Goal: Task Accomplishment & Management: Manage account settings

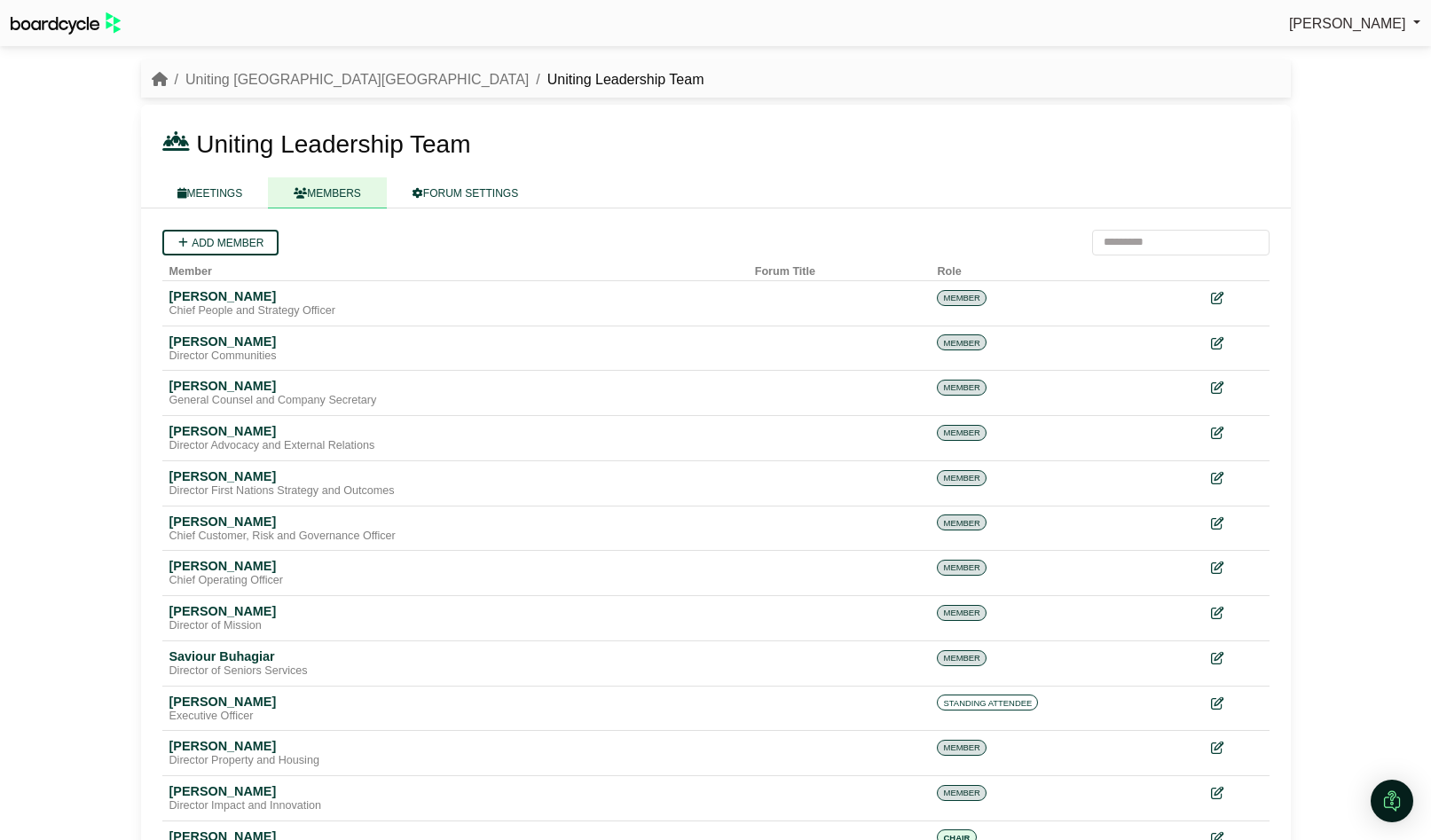
scroll to position [3, 0]
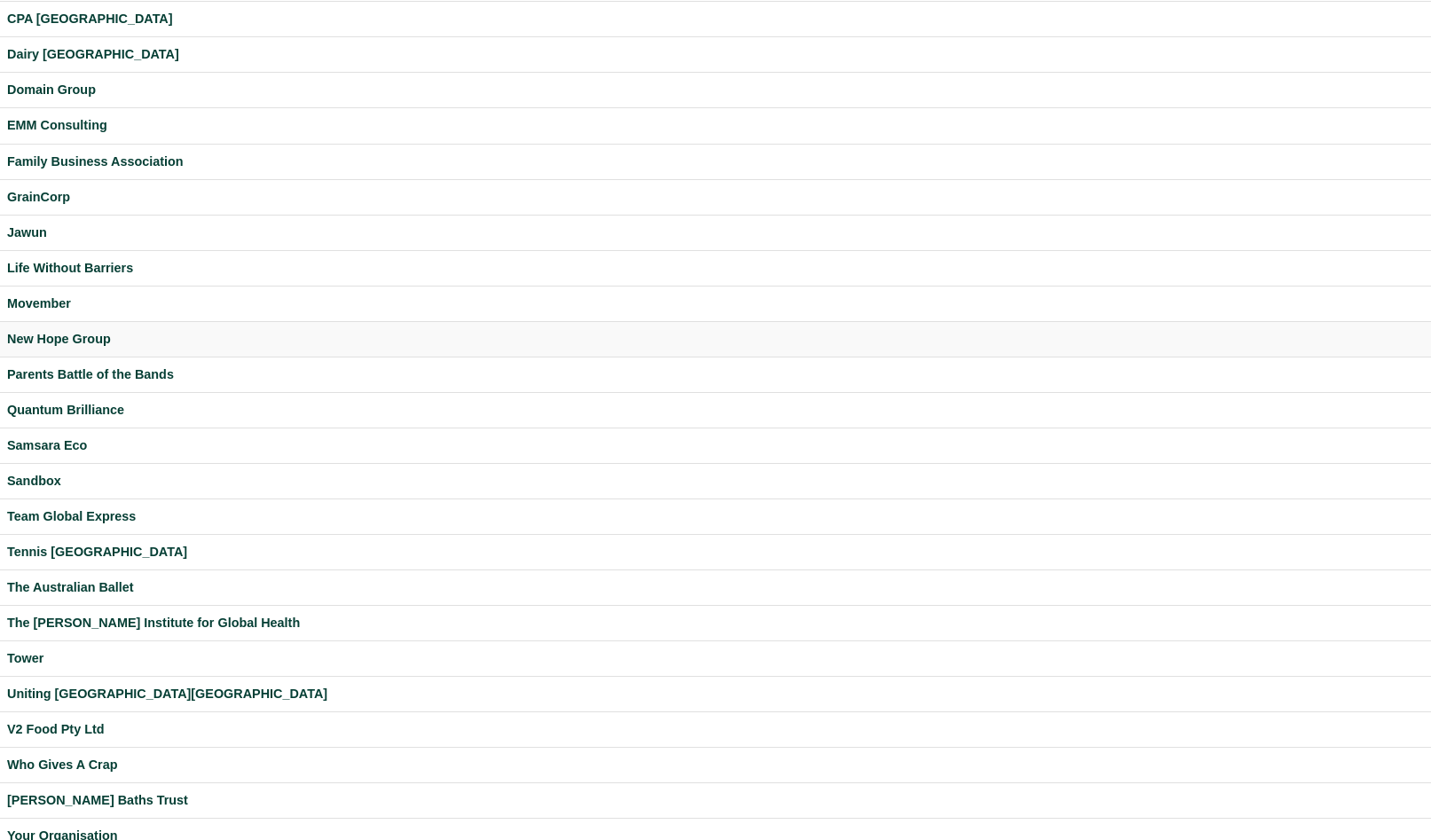
scroll to position [220, 0]
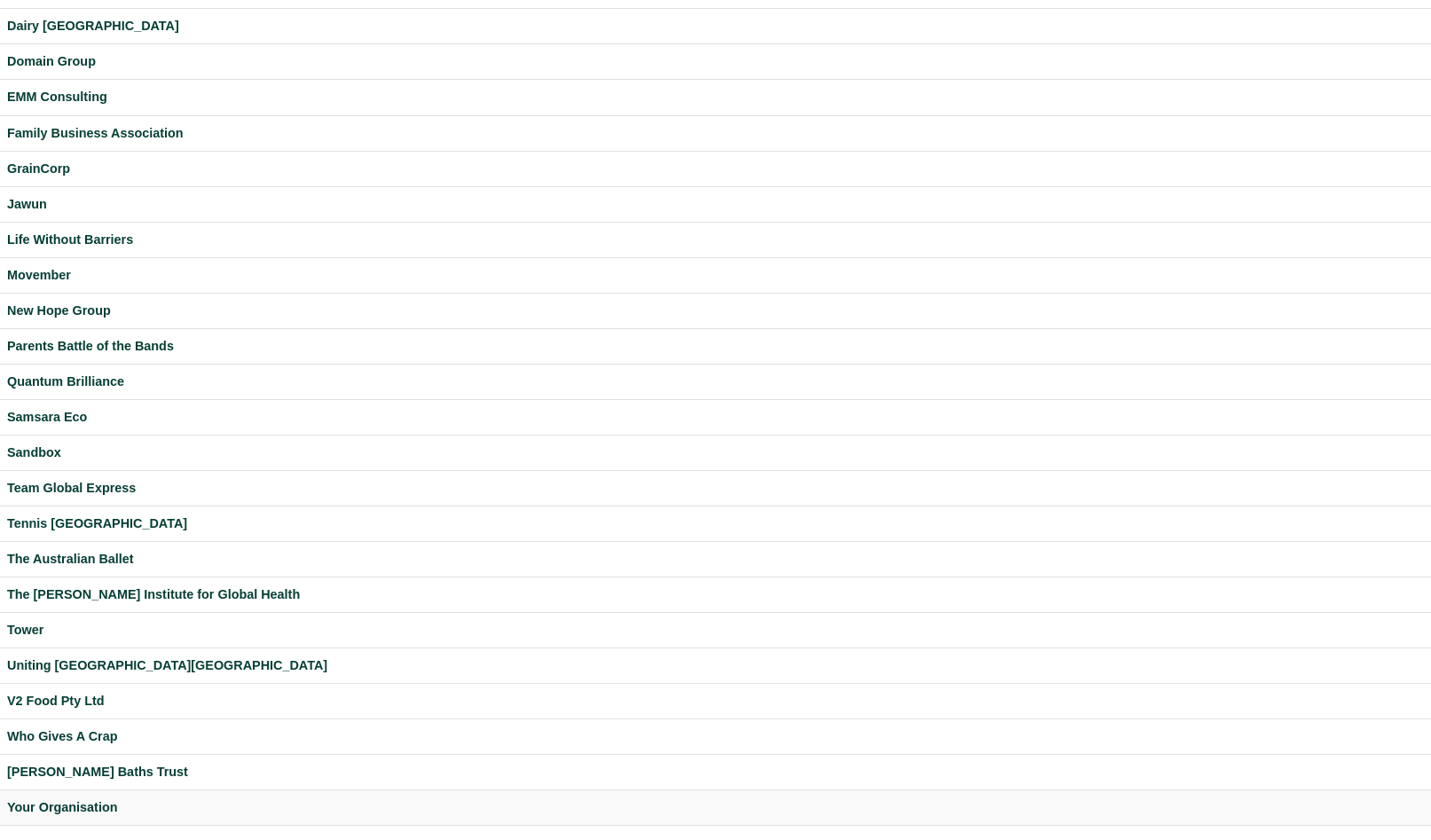
click at [106, 807] on div "Your Organisation" at bounding box center [715, 807] width 1417 height 20
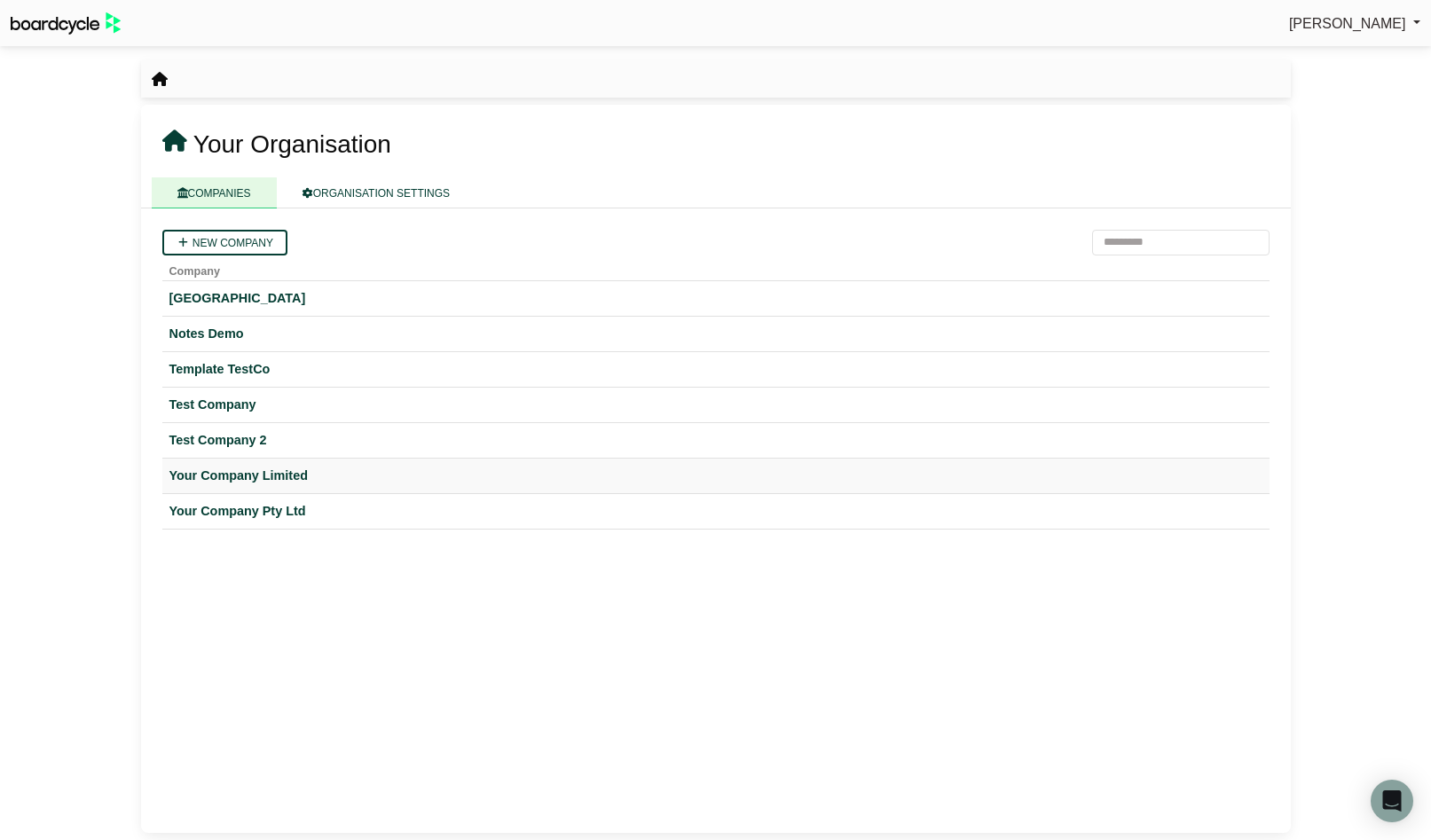
click at [264, 473] on div "Your Company Limited" at bounding box center [716, 476] width 1093 height 20
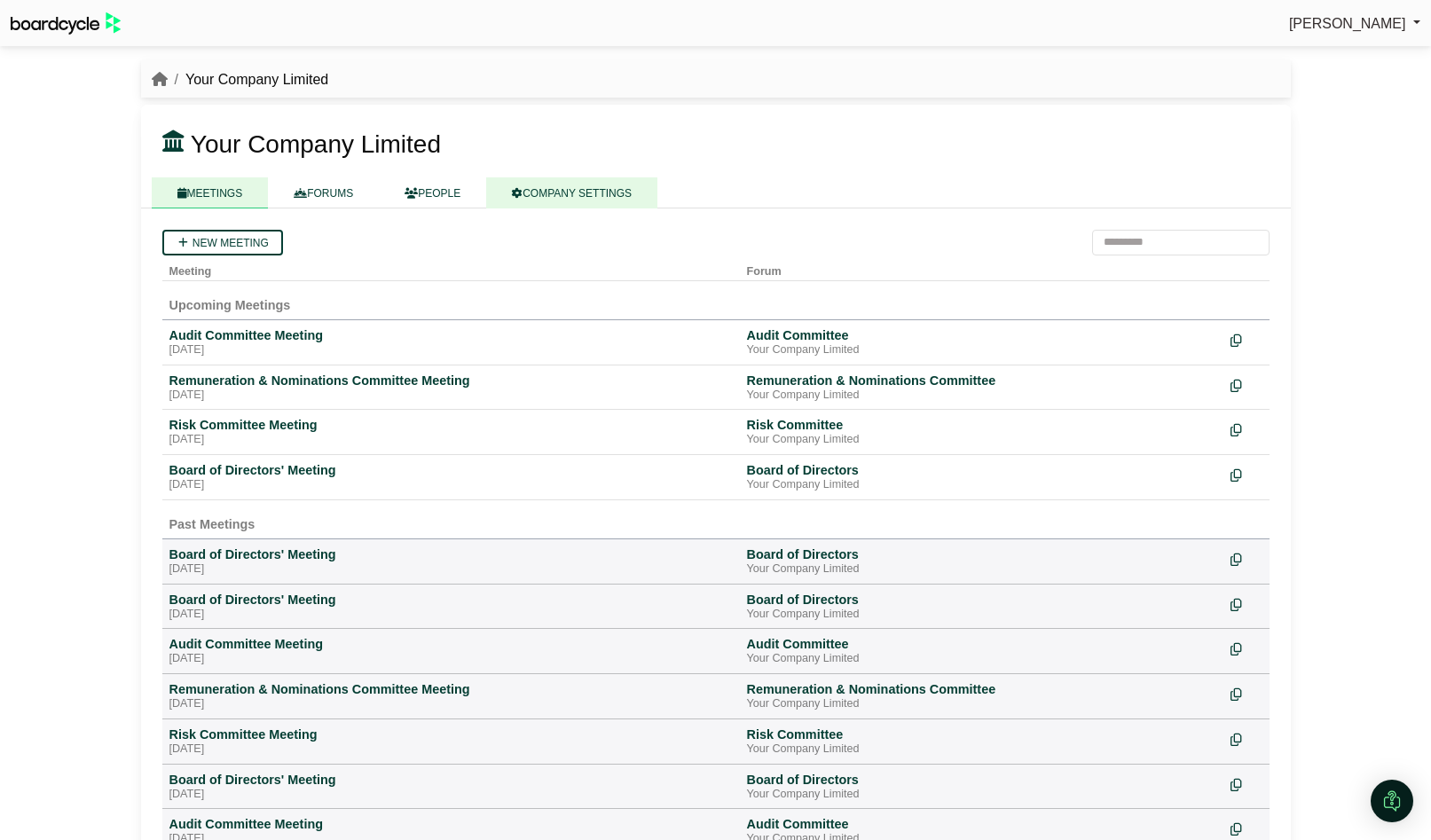
click at [575, 193] on link "COMPANY SETTINGS" at bounding box center [572, 192] width 171 height 31
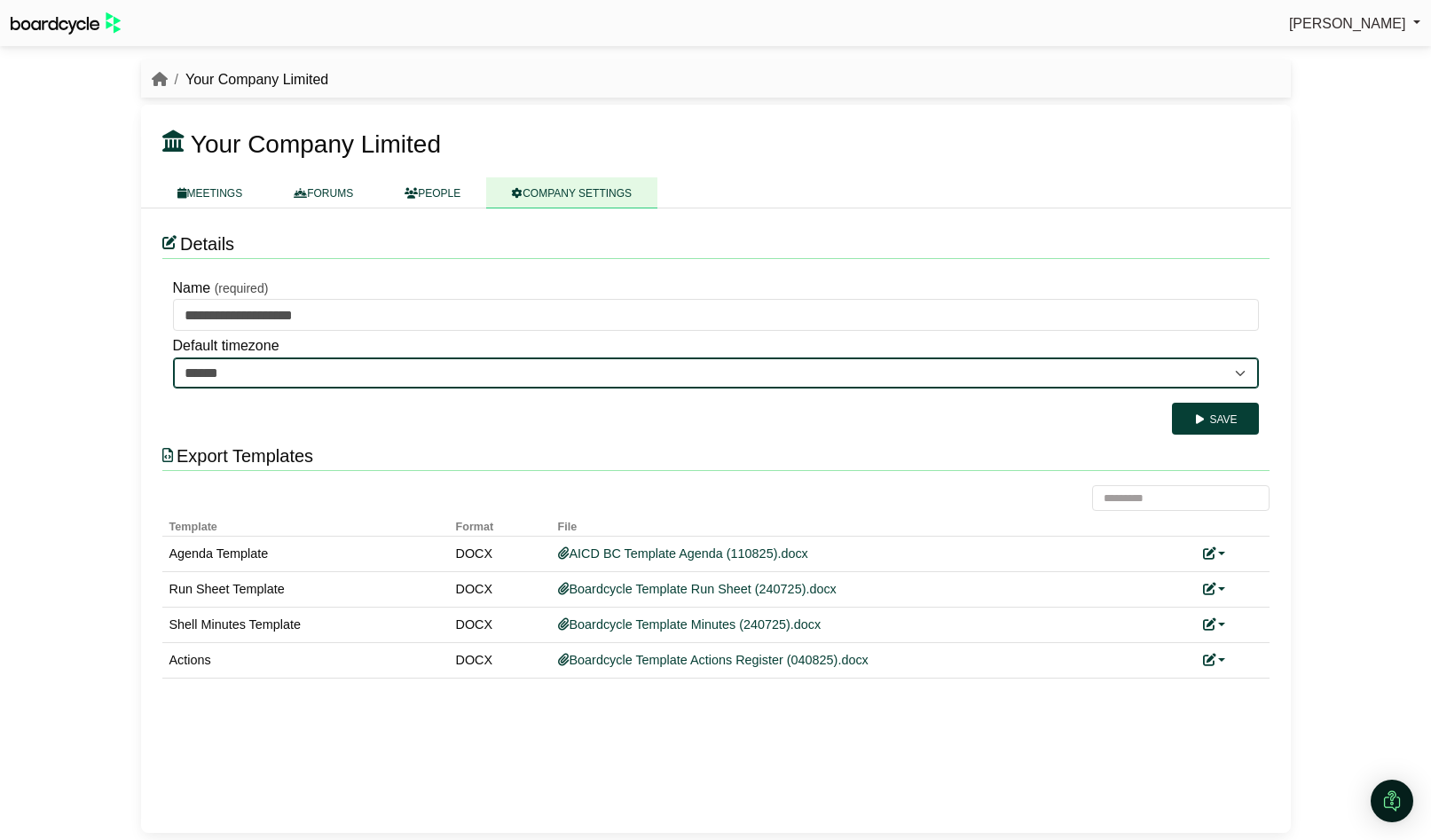
click at [915, 375] on select "**********" at bounding box center [716, 373] width 1086 height 32
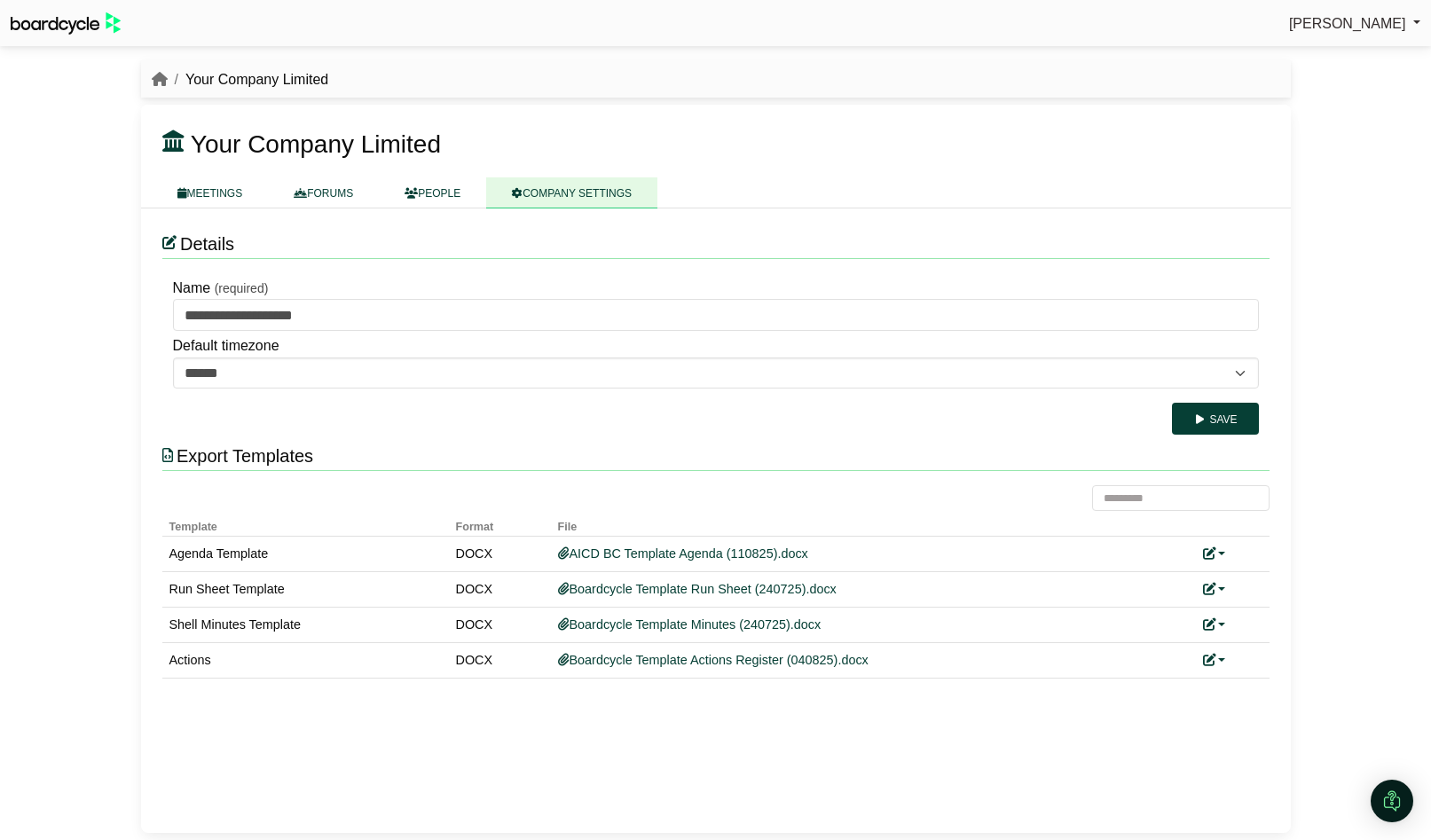
click at [95, 386] on div "Richard Conway Sign Out Your Company Limited Your Company Limited" at bounding box center [715, 420] width 1431 height 840
click at [155, 81] on icon "breadcrumb" at bounding box center [159, 79] width 16 height 14
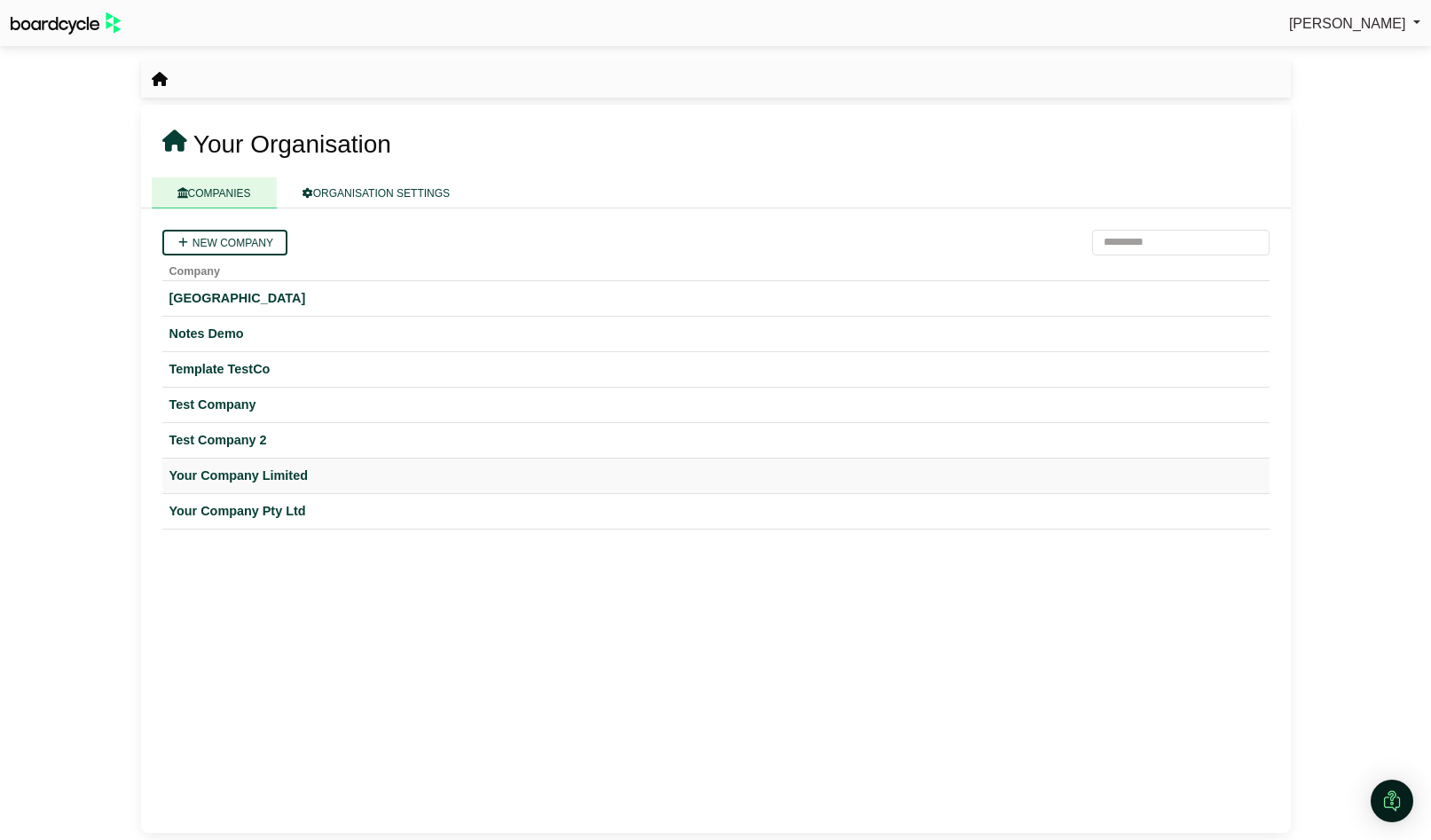
click at [271, 473] on div "Your Company Limited" at bounding box center [716, 476] width 1093 height 20
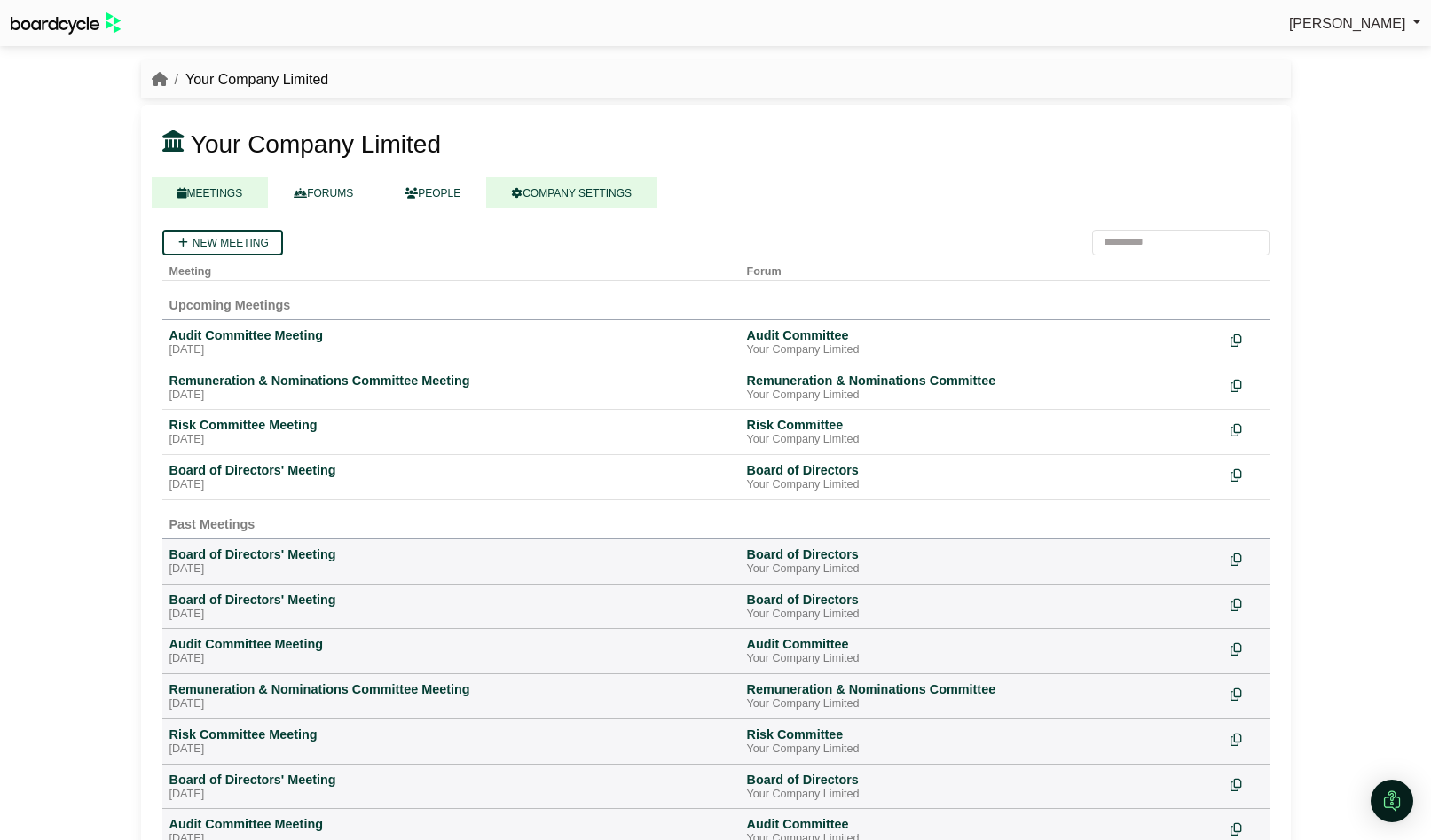
click at [557, 199] on link "COMPANY SETTINGS" at bounding box center [572, 192] width 171 height 31
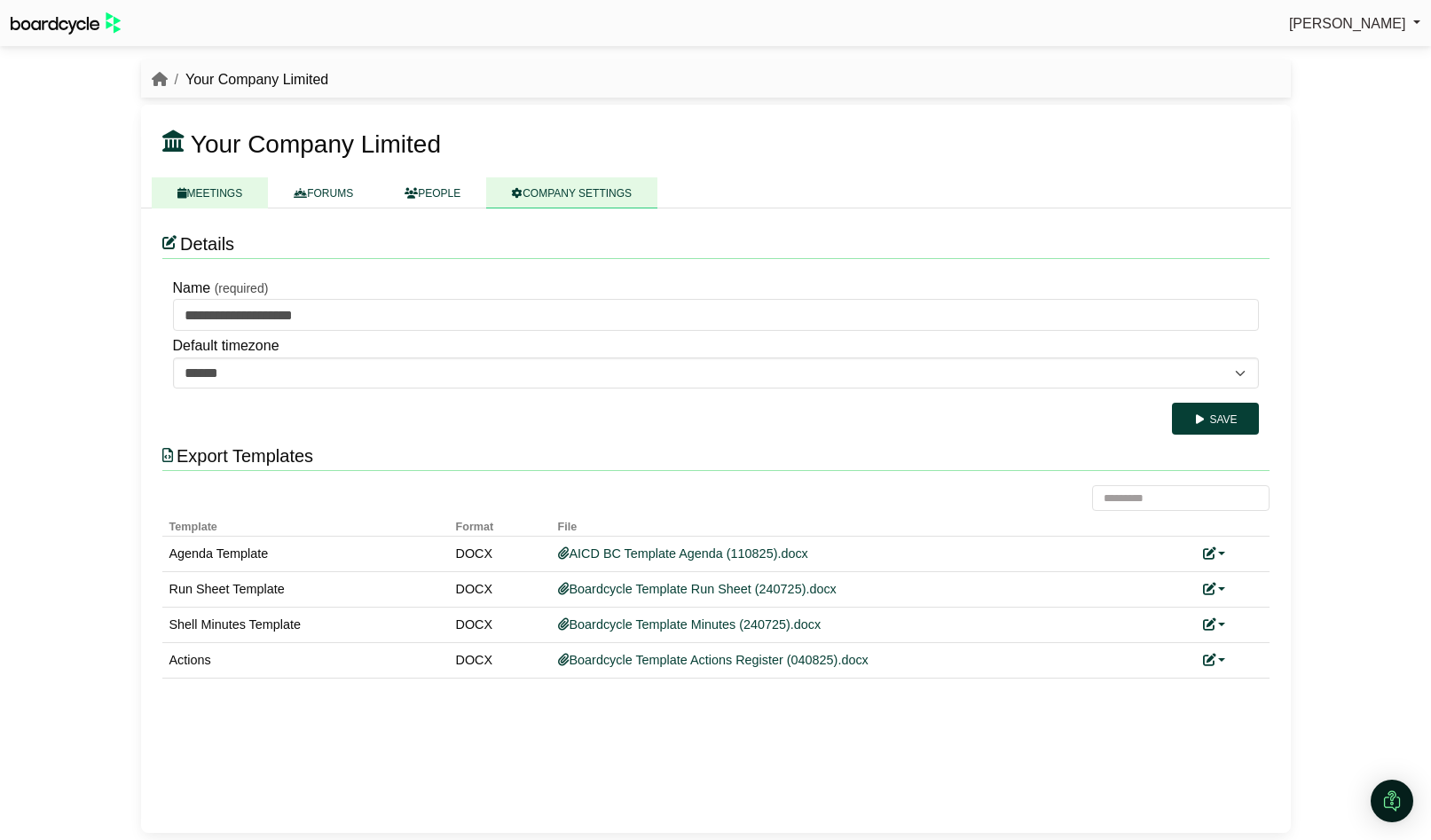
click at [217, 199] on link "MEETINGS" at bounding box center [210, 192] width 118 height 31
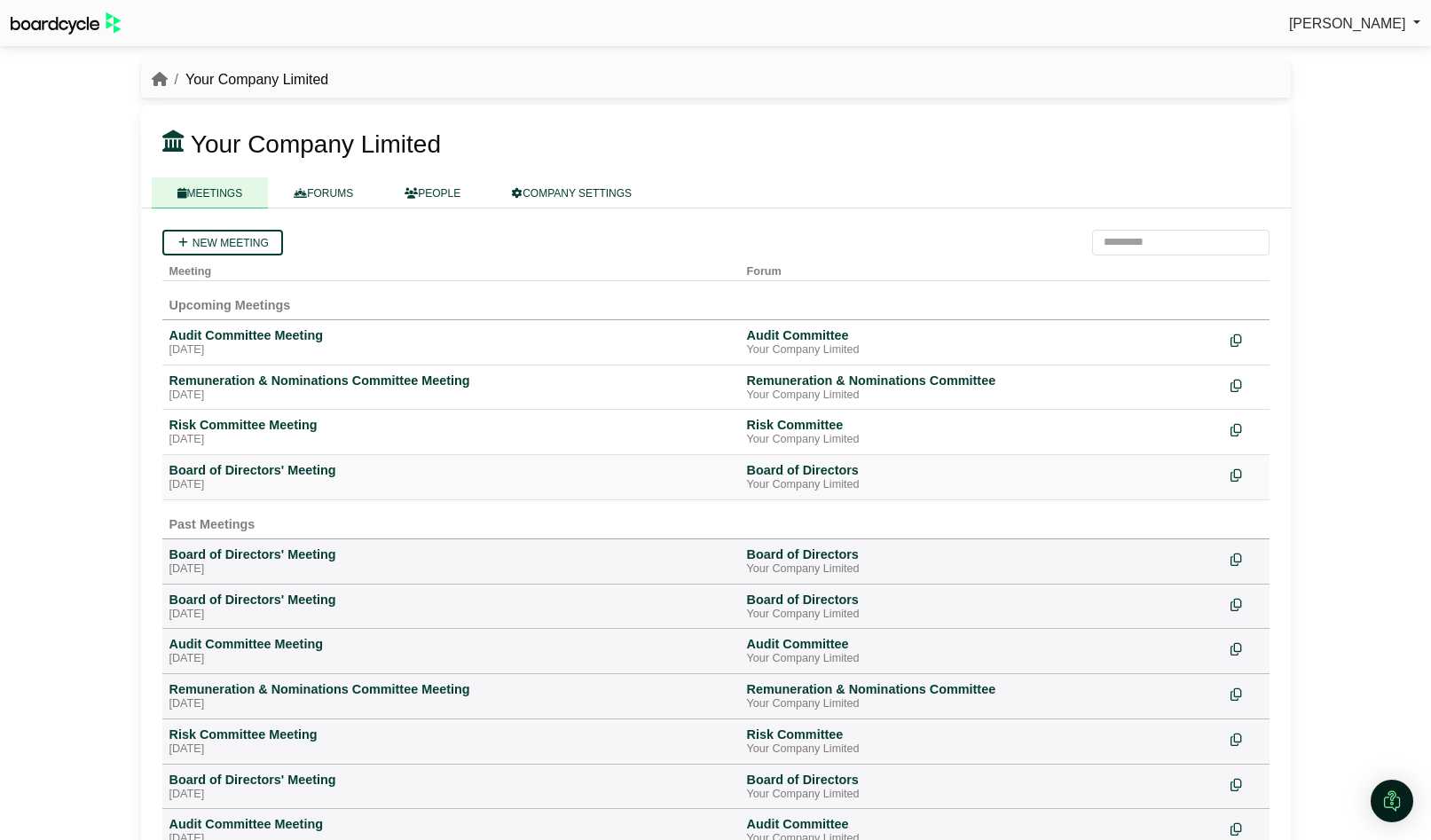
click at [258, 473] on div "Board of Directors' Meeting" at bounding box center [451, 470] width 564 height 16
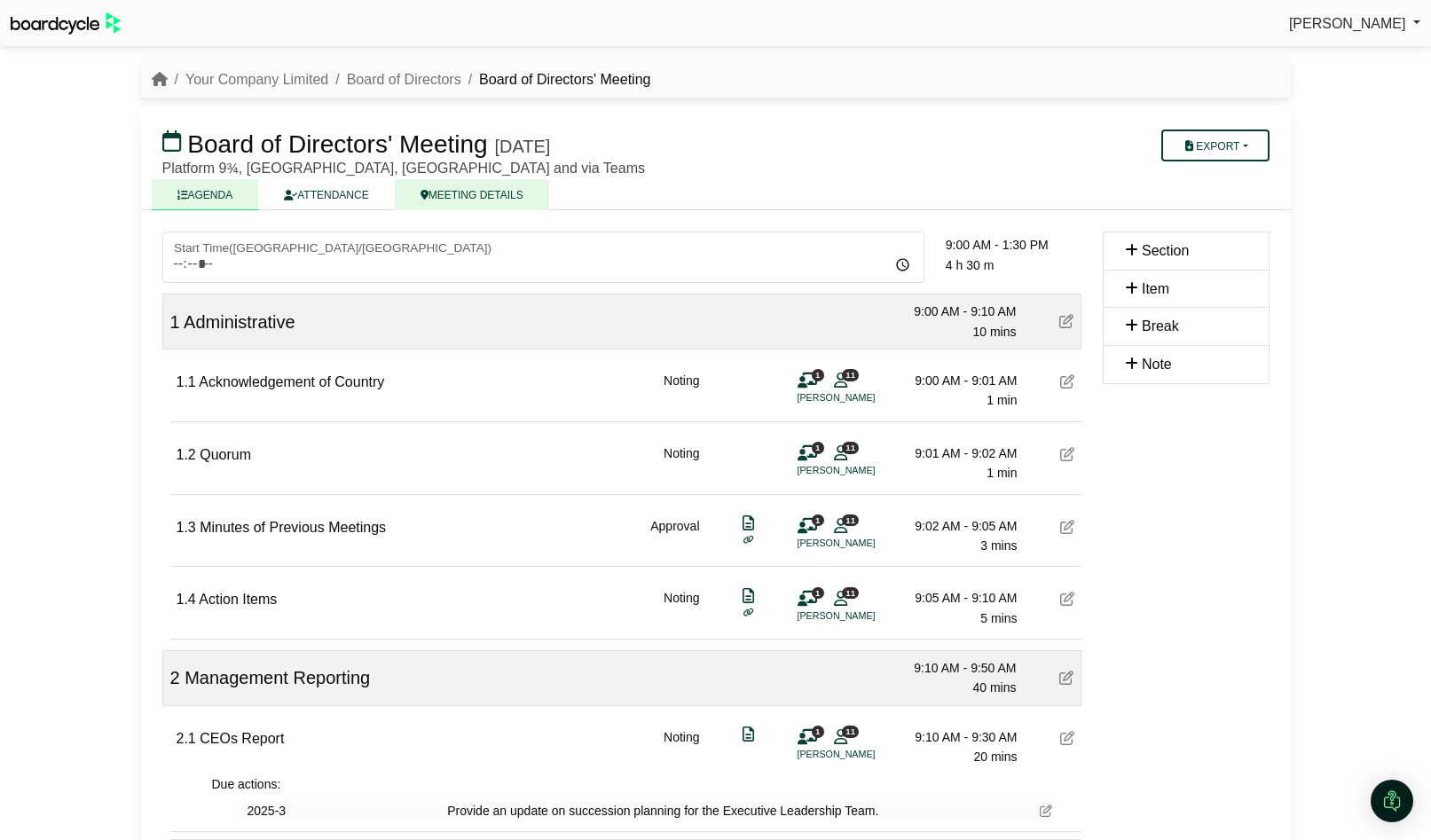
click at [498, 193] on link "MEETING DETAILS" at bounding box center [471, 194] width 154 height 31
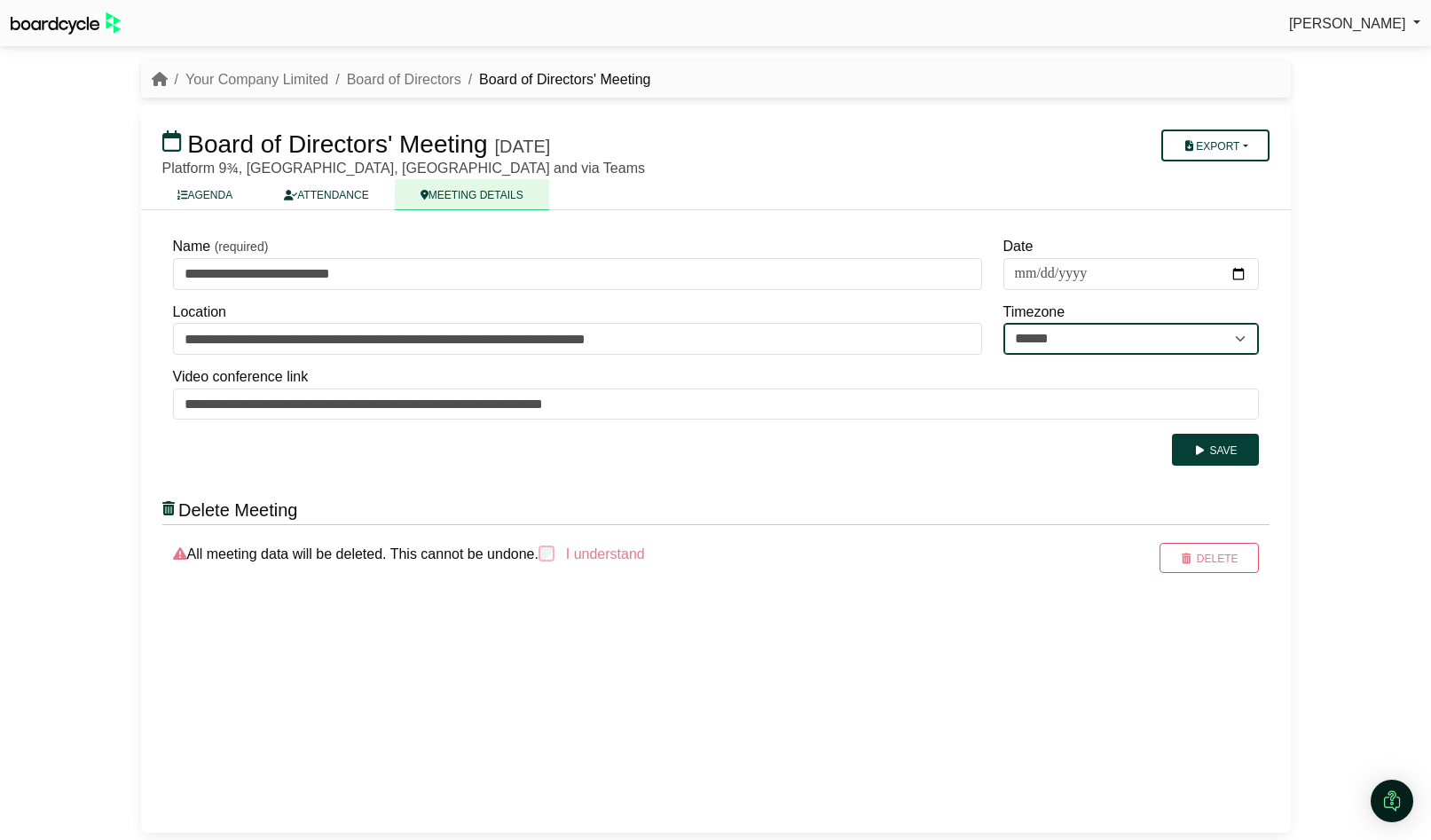
click at [1102, 332] on select "**********" at bounding box center [1131, 338] width 256 height 32
